Goal: Check status: Check status

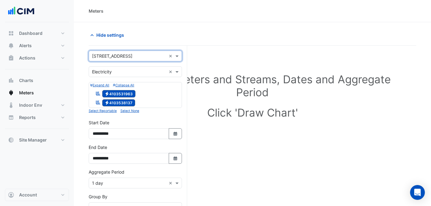
click at [113, 55] on input "text" at bounding box center [129, 56] width 74 height 6
type input "******"
click at [140, 68] on div "[STREET_ADDRESS]" at bounding box center [135, 69] width 93 height 9
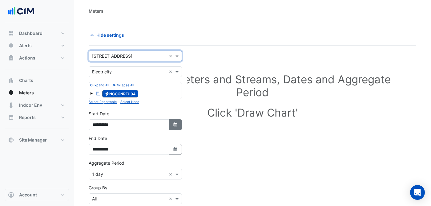
click at [177, 127] on fa-icon "Select Date" at bounding box center [176, 124] width 6 height 5
select select "*"
select select "****"
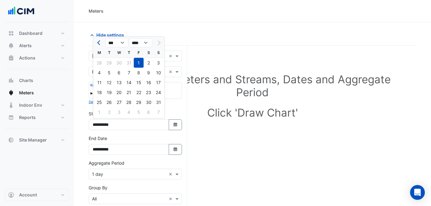
click at [100, 42] on span "Previous month" at bounding box center [99, 42] width 5 height 5
click at [100, 43] on span "Previous month" at bounding box center [99, 42] width 5 height 5
select select "*"
click at [155, 60] on div "1" at bounding box center [159, 63] width 10 height 10
type input "**********"
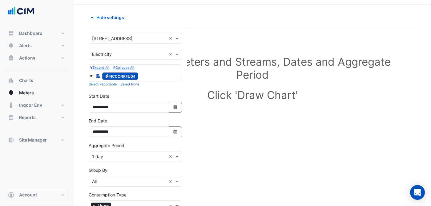
scroll to position [92, 0]
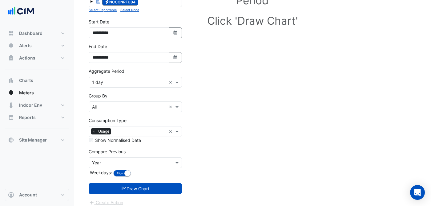
click at [132, 85] on div "× 1 day" at bounding box center [127, 82] width 77 height 6
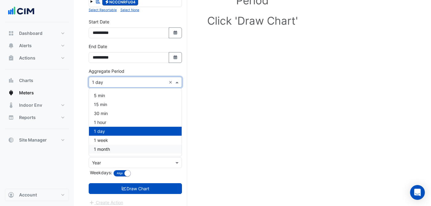
click at [133, 146] on div "1 month" at bounding box center [135, 148] width 93 height 9
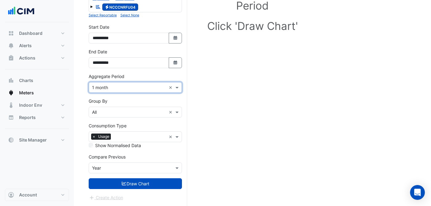
scroll to position [86, 0]
click at [143, 166] on input "text" at bounding box center [129, 168] width 74 height 6
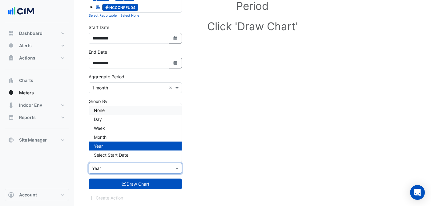
click at [117, 111] on div "None" at bounding box center [135, 110] width 93 height 9
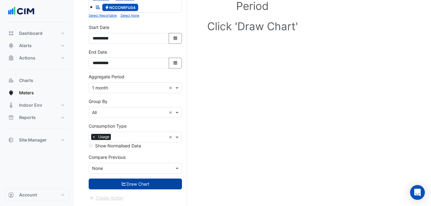
click at [139, 187] on button "Draw Chart" at bounding box center [135, 183] width 93 height 11
